Goal: Transaction & Acquisition: Book appointment/travel/reservation

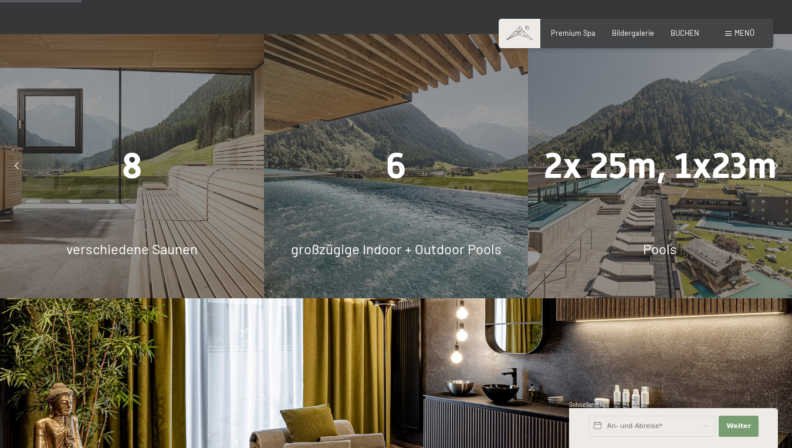
click at [774, 164] on icon at bounding box center [776, 167] width 4 height 8
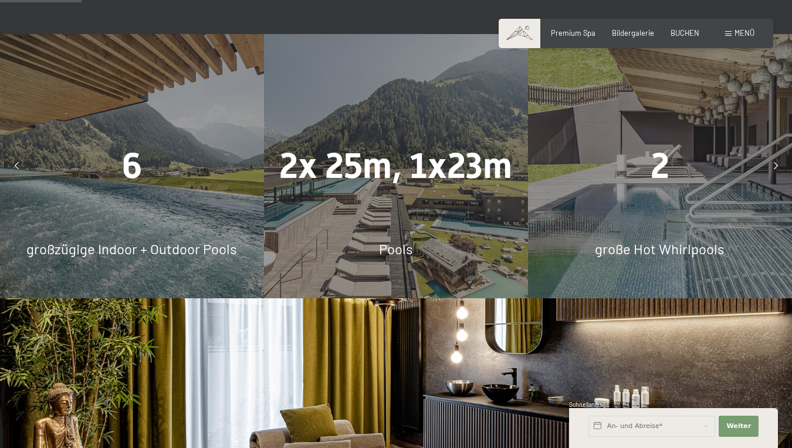
click at [774, 164] on icon at bounding box center [776, 167] width 4 height 8
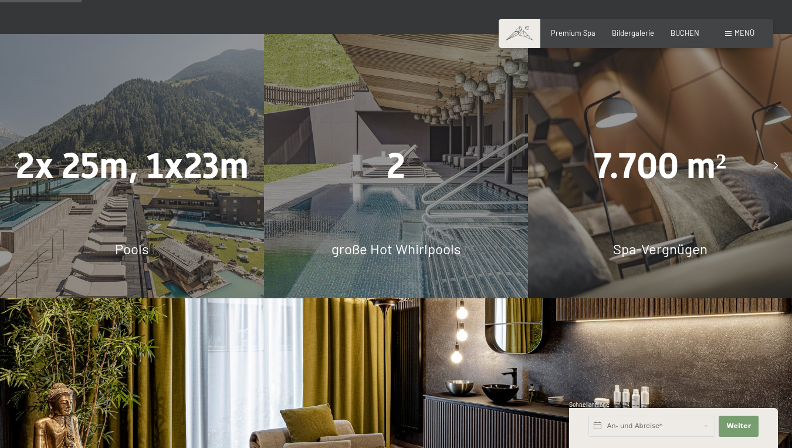
click at [774, 164] on icon at bounding box center [776, 167] width 4 height 8
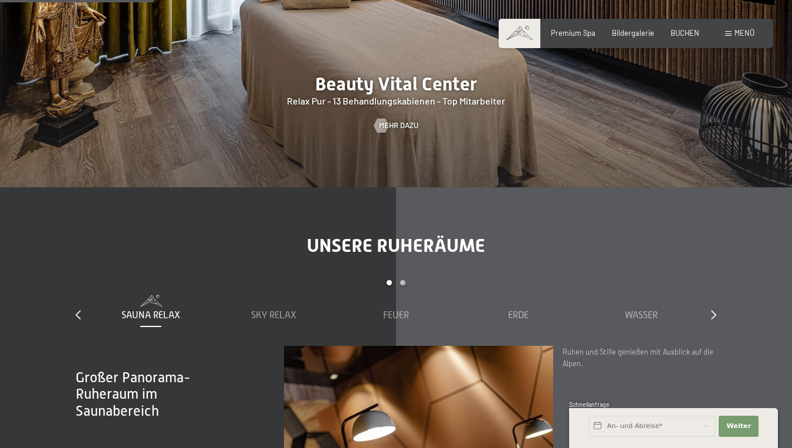
scroll to position [1350, 0]
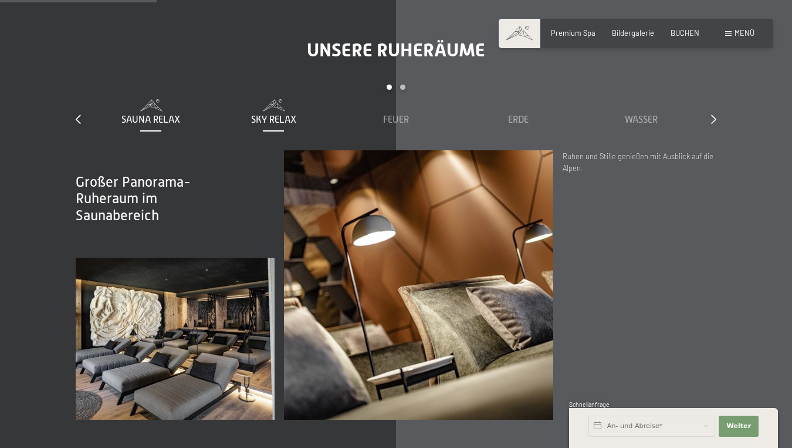
click at [266, 118] on span "Sky Relax" at bounding box center [273, 119] width 45 height 11
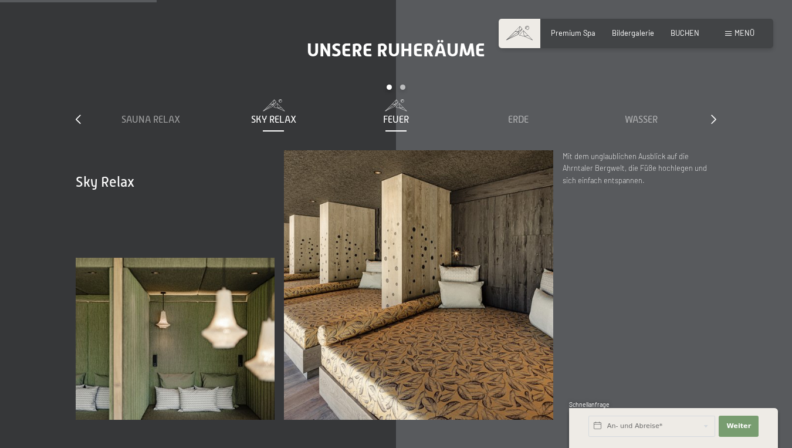
click at [411, 118] on div "Feuer" at bounding box center [396, 119] width 113 height 13
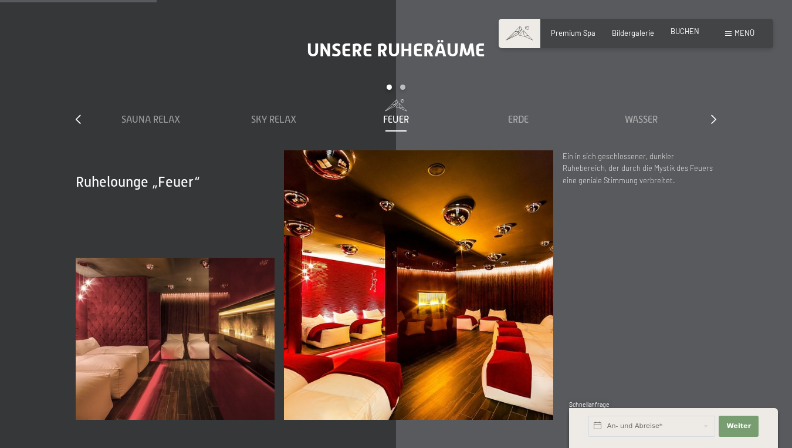
click at [683, 28] on span "BUCHEN" at bounding box center [685, 30] width 29 height 9
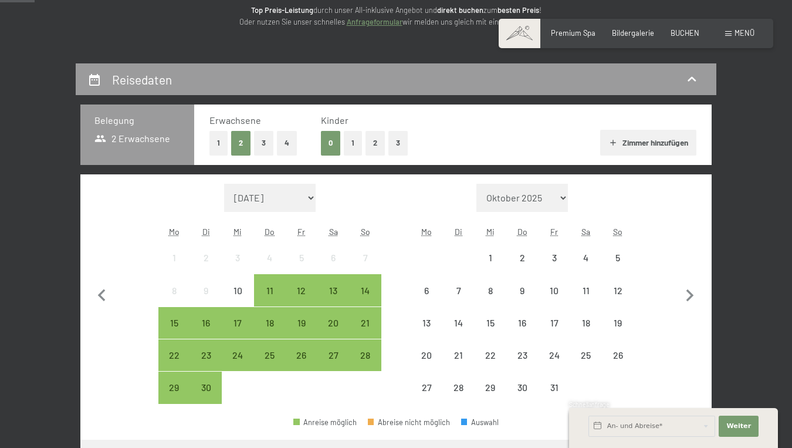
scroll to position [176, 0]
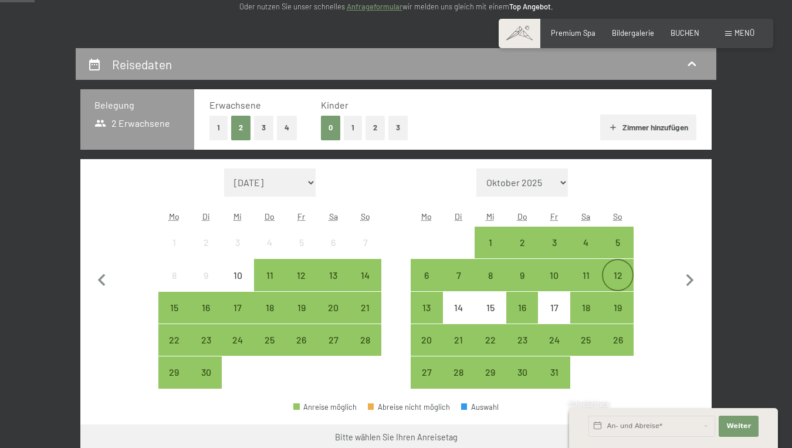
click at [622, 276] on div "12" at bounding box center [617, 285] width 29 height 29
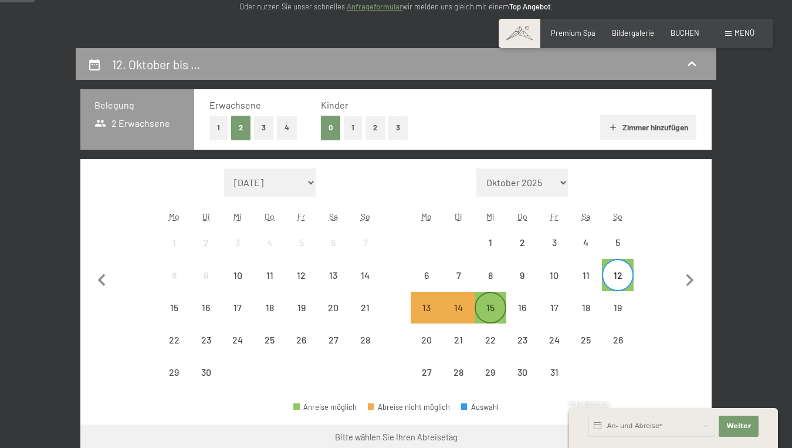
click at [500, 304] on div "15" at bounding box center [490, 317] width 29 height 29
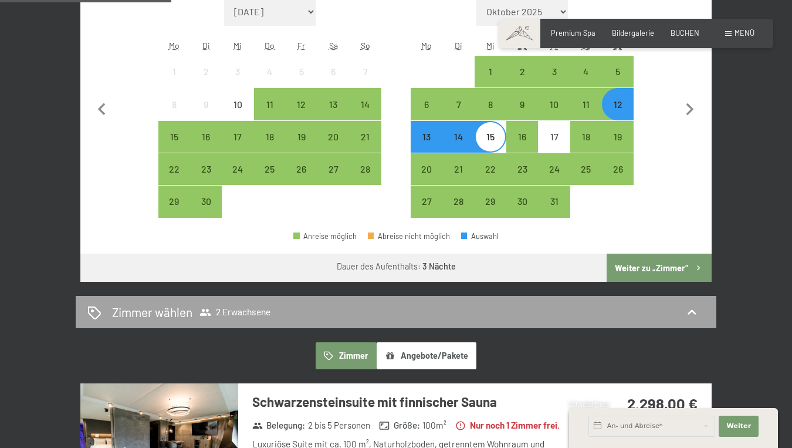
scroll to position [352, 0]
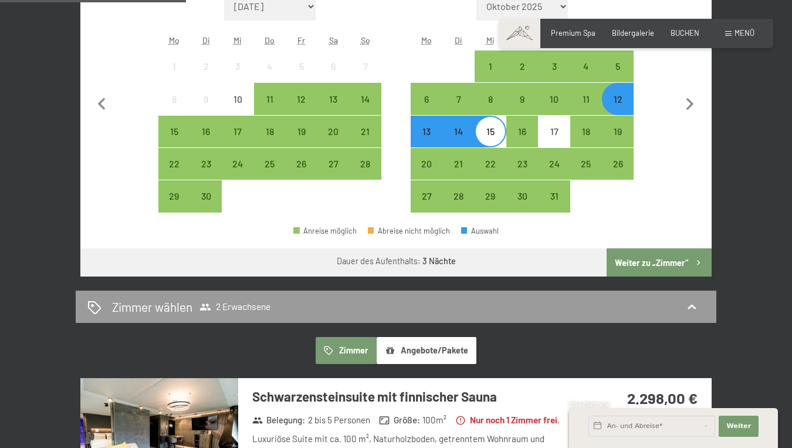
click at [669, 258] on button "Weiter zu „Zimmer“" at bounding box center [659, 262] width 105 height 28
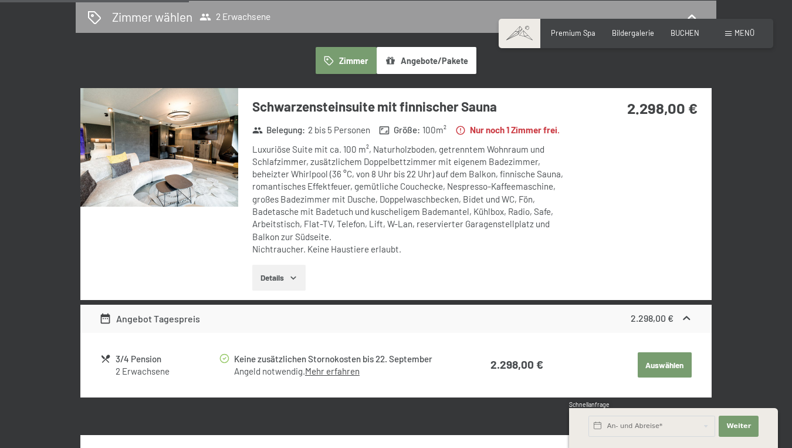
scroll to position [283, 0]
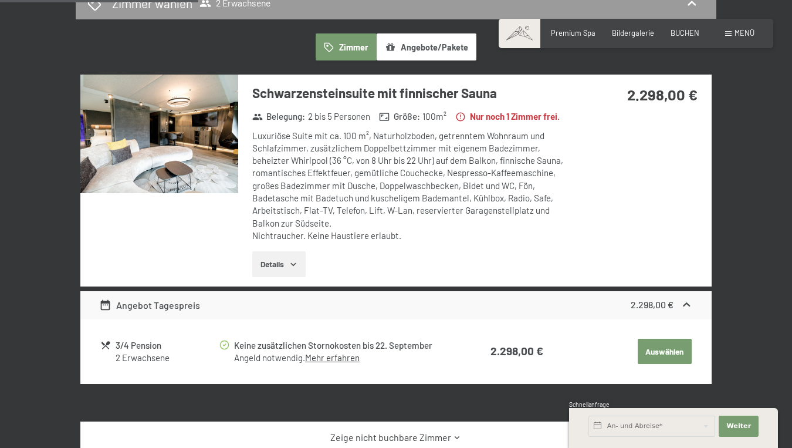
click at [266, 275] on button "Details" at bounding box center [278, 264] width 53 height 26
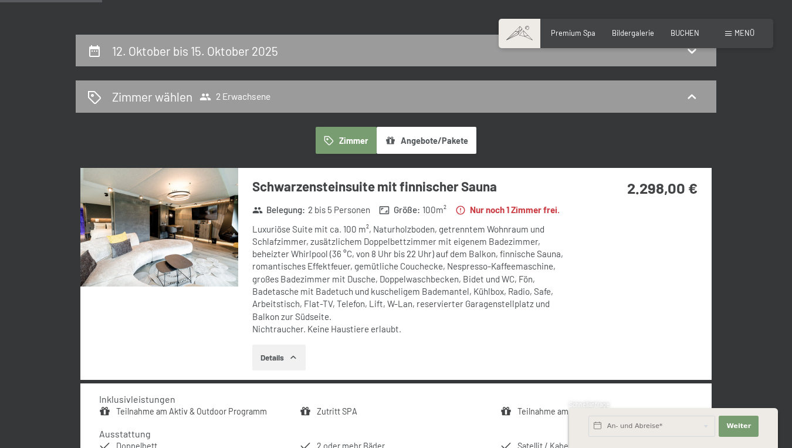
scroll to position [165, 0]
